Goal: Task Accomplishment & Management: Complete application form

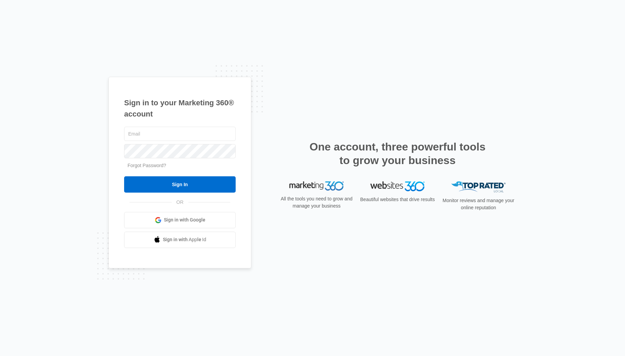
type input "[PERSON_NAME][EMAIL_ADDRESS][PERSON_NAME][DOMAIN_NAME]"
drag, startPoint x: 170, startPoint y: 184, endPoint x: 173, endPoint y: 181, distance: 4.1
click at [170, 184] on input "Sign In" at bounding box center [180, 184] width 112 height 16
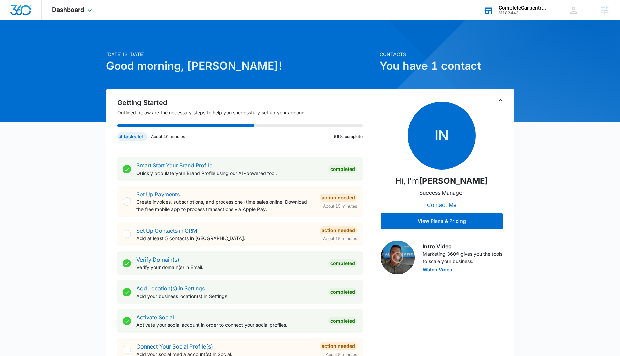
click at [522, 6] on div "CompleteCarpentryPros llc" at bounding box center [523, 7] width 50 height 5
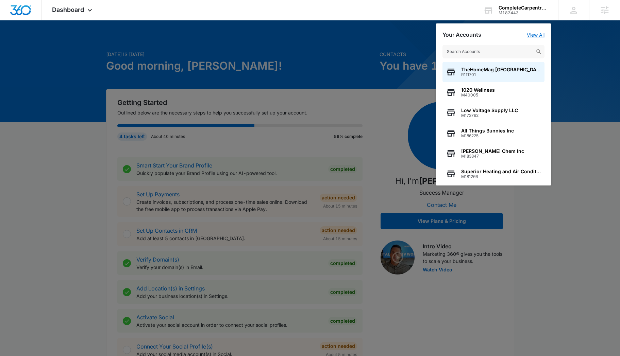
drag, startPoint x: 539, startPoint y: 32, endPoint x: 535, endPoint y: 35, distance: 5.0
click at [539, 32] on link "View All" at bounding box center [536, 35] width 18 height 6
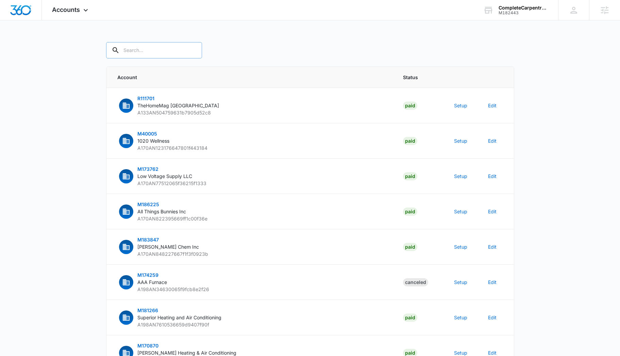
click at [144, 41] on div "Accounts Apps Reputation Websites Forms CRM Email Social Shop Content Ads Intel…" at bounding box center [310, 239] width 620 height 479
click at [145, 48] on input "text" at bounding box center [154, 50] width 96 height 16
paste input "M182443"
type input "M182443"
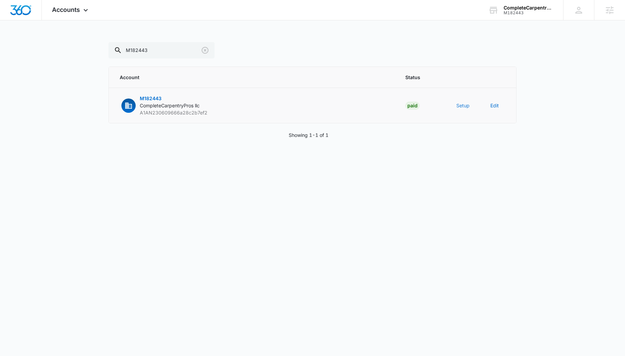
click at [459, 105] on button "Setup" at bounding box center [462, 105] width 13 height 7
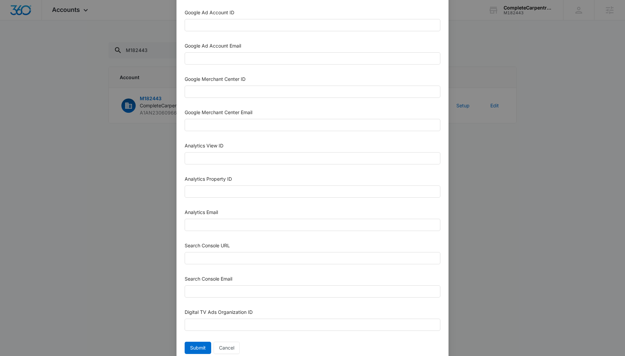
scroll to position [250, 0]
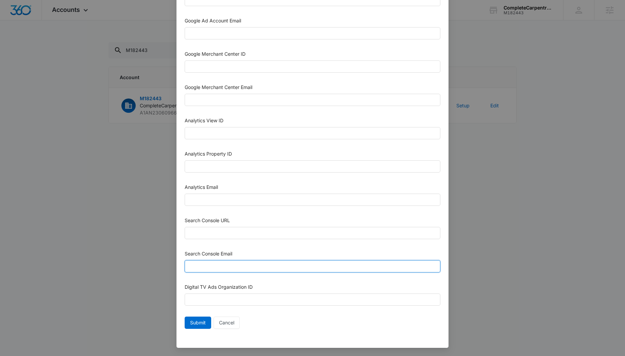
click at [198, 264] on input "Search Console Email" at bounding box center [313, 266] width 256 height 12
paste input "M360+Accounts1025@madwiremedia.com"
type input "M360+Accounts1025@madwiremedia.com"
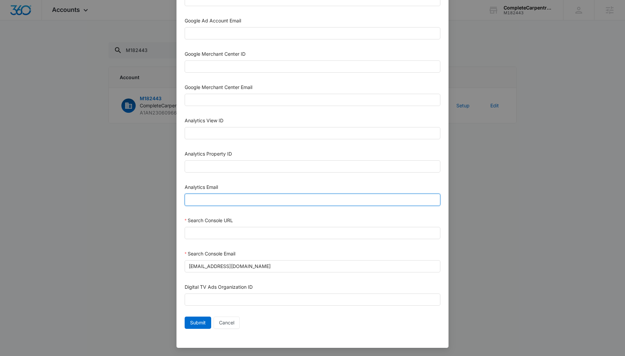
click at [208, 199] on input "Analytics Email" at bounding box center [313, 200] width 256 height 12
paste input "M360+Accounts1025@madwiremedia.com"
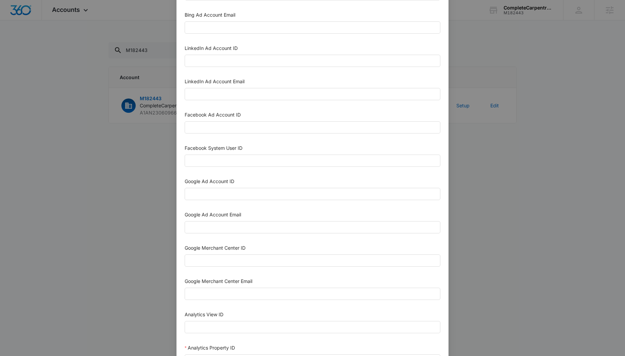
scroll to position [56, 0]
type input "M360+Accounts1025@madwiremedia.com"
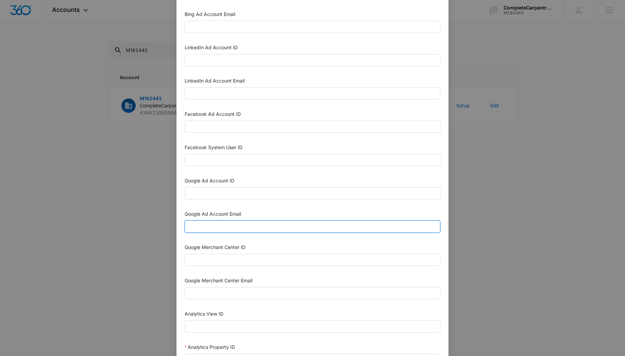
click at [196, 228] on input "Google Ad Account Email" at bounding box center [313, 227] width 256 height 12
paste input "M360+Accounts1025@madwiremedia.com"
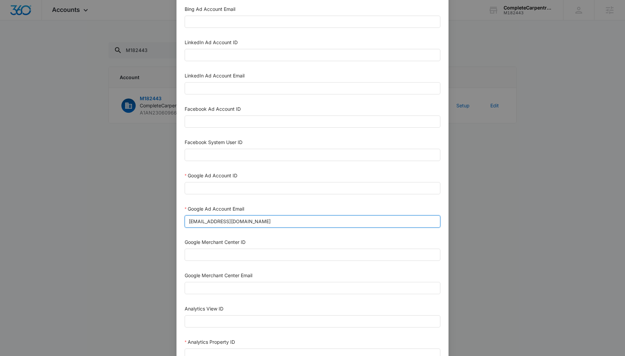
scroll to position [62, 0]
type input "M360+Accounts1025@madwiremedia.com"
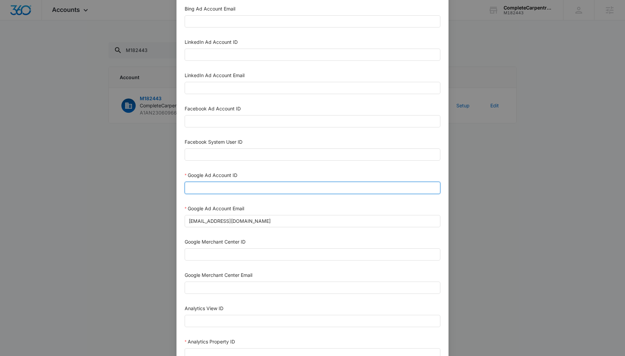
click at [213, 186] on input "Google Ad Account ID" at bounding box center [313, 188] width 256 height 12
paste input "320-104-6543"
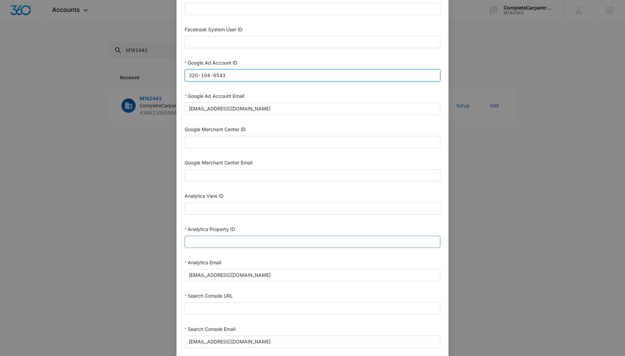
scroll to position [209, 0]
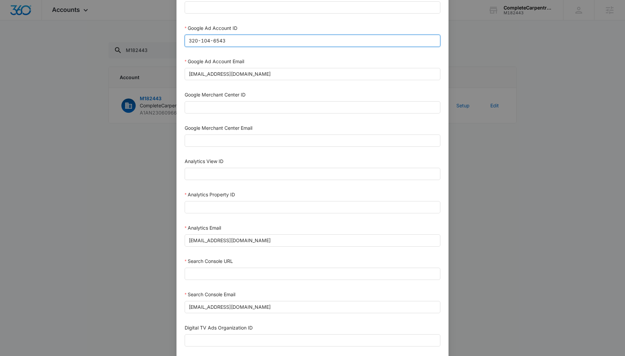
type input "320-104-6543"
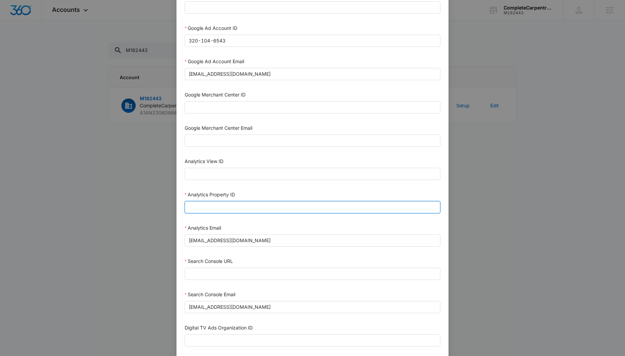
click at [219, 207] on input "Analytics Property ID" at bounding box center [313, 207] width 256 height 12
paste input "501242907"
type input "501242907"
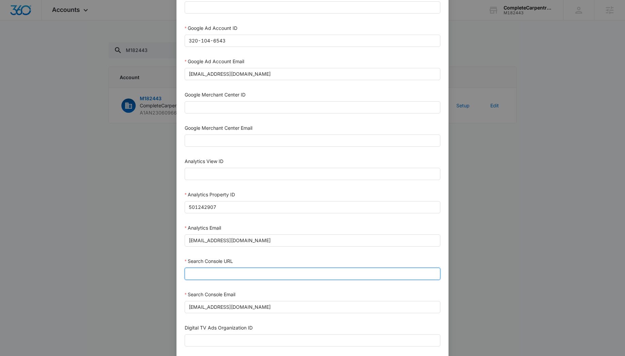
click at [227, 270] on input "Search Console URL" at bounding box center [313, 274] width 256 height 12
paste input "https://completecarpentrypros.net"
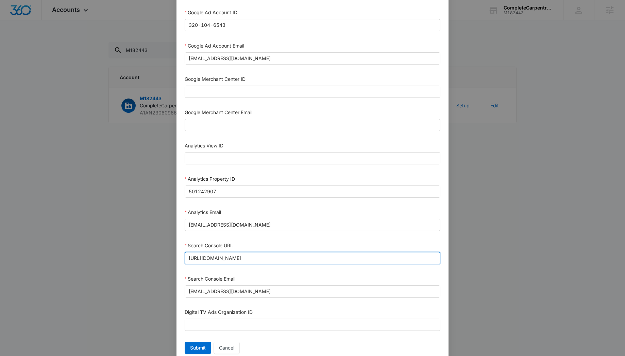
scroll to position [250, 0]
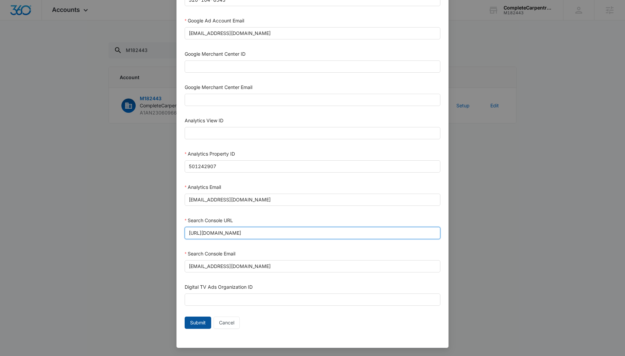
type input "https://completecarpentrypros.net"
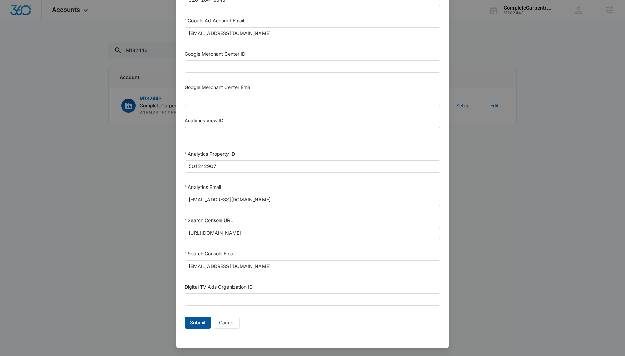
click at [201, 322] on span "Submit" at bounding box center [198, 322] width 16 height 7
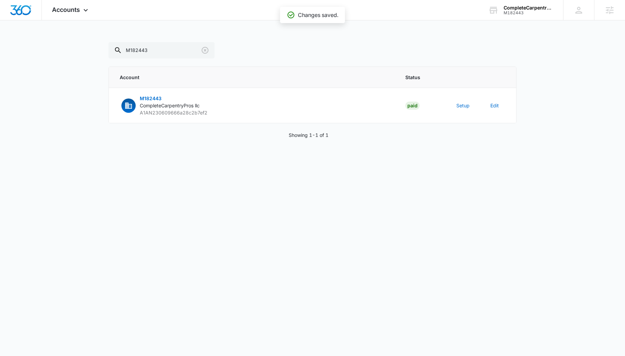
scroll to position [243, 0]
